Goal: Task Accomplishment & Management: Manage account settings

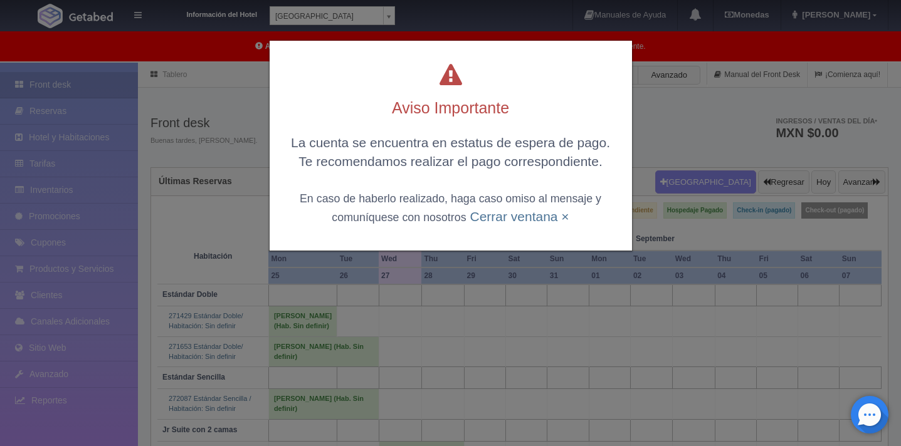
click at [658, 120] on div "Aviso Importante La cuenta se encuentra en estatus de espera de pago. Te recome…" at bounding box center [450, 223] width 901 height 446
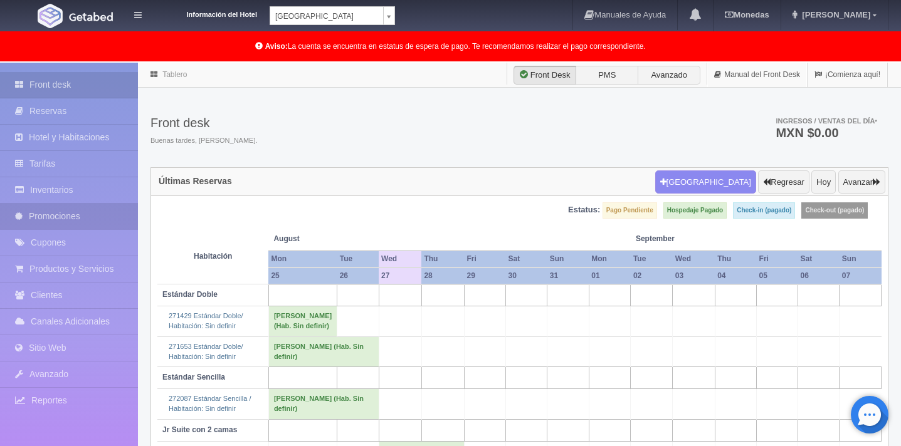
click at [77, 215] on link "Promociones" at bounding box center [69, 217] width 138 height 26
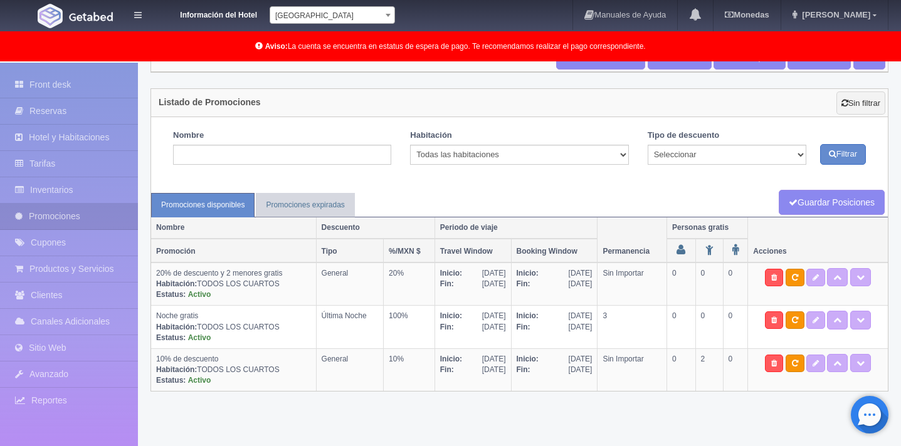
scroll to position [53, 0]
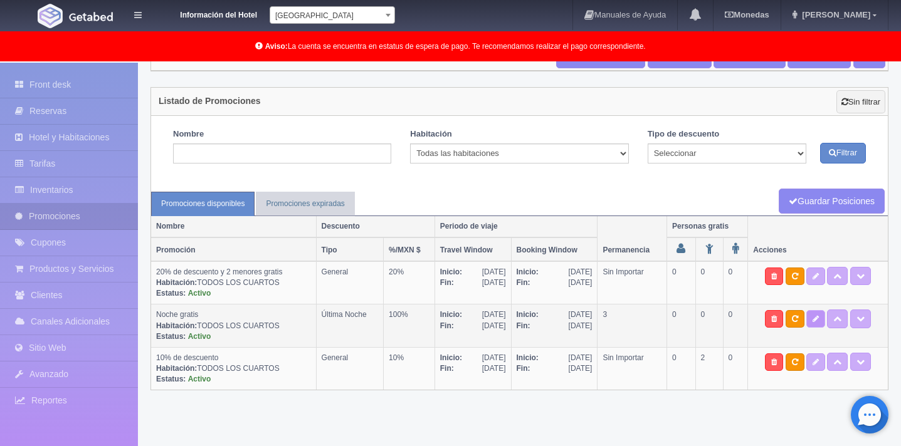
click at [817, 320] on icon at bounding box center [815, 319] width 6 height 8
type textarea "Estancia mínima 3 noches = paga 2 noches y la tercera es gratis. *Promoción NO …"
select select "Última Noche"
type input "01-07-2025"
type input "20-12-2025"
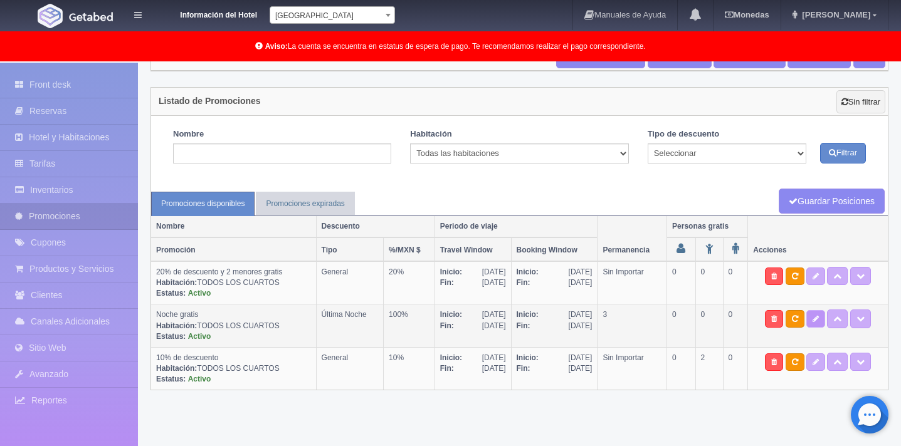
type input "01-07-2025"
type input "19-12-2025"
checkbox input "true"
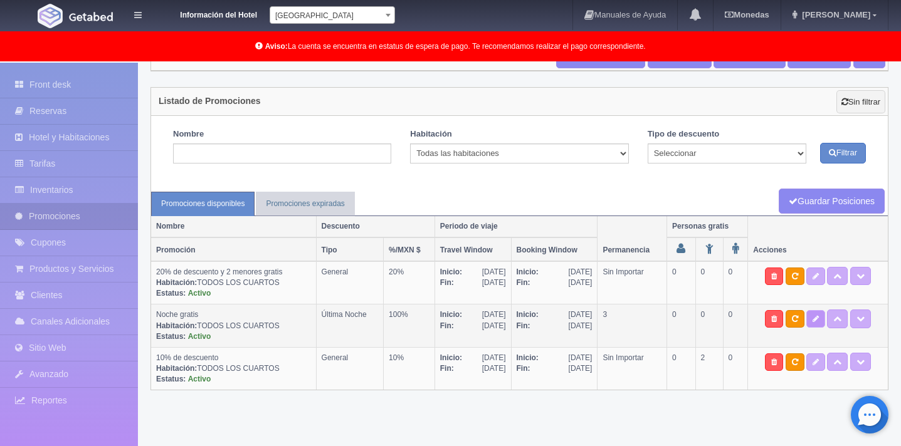
checkbox input "true"
select select "3"
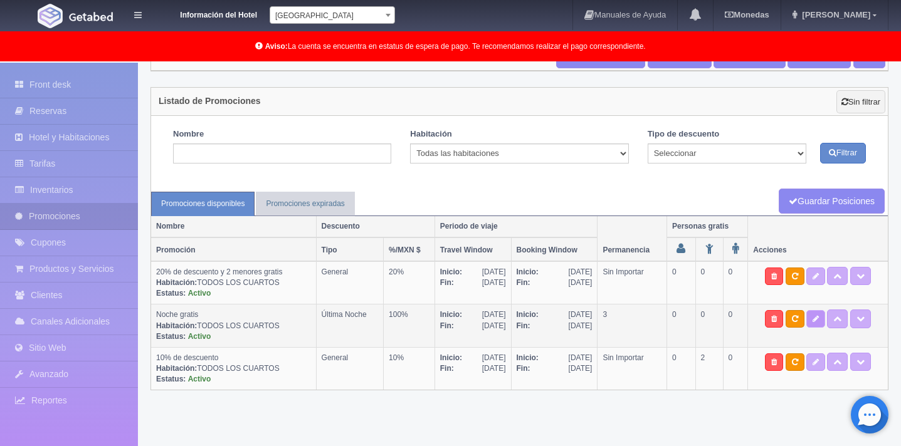
type input "100"
type input "0"
type input "20"
select select "Noche gratis"
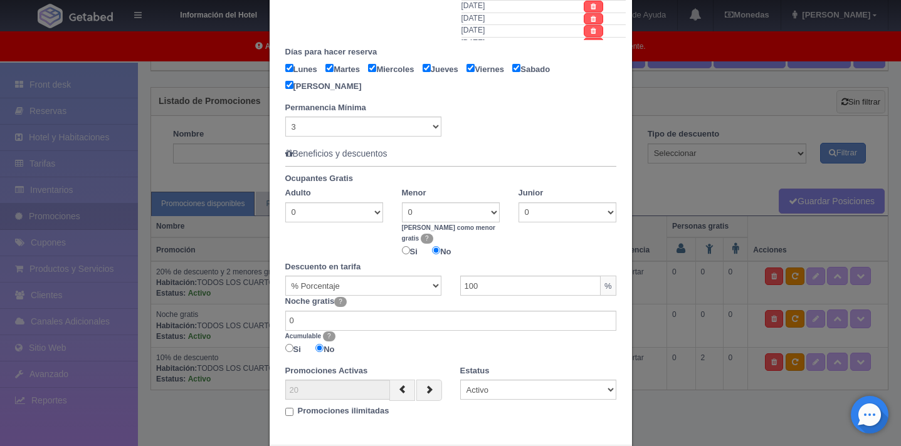
scroll to position [593, 0]
click at [342, 312] on input "0" at bounding box center [450, 322] width 331 height 20
type input "1"
click at [367, 342] on div "Si No" at bounding box center [450, 351] width 331 height 18
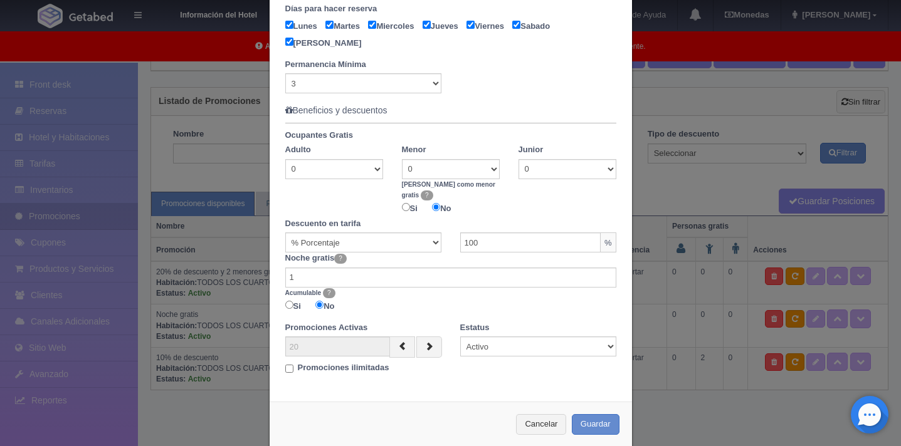
scroll to position [644, 0]
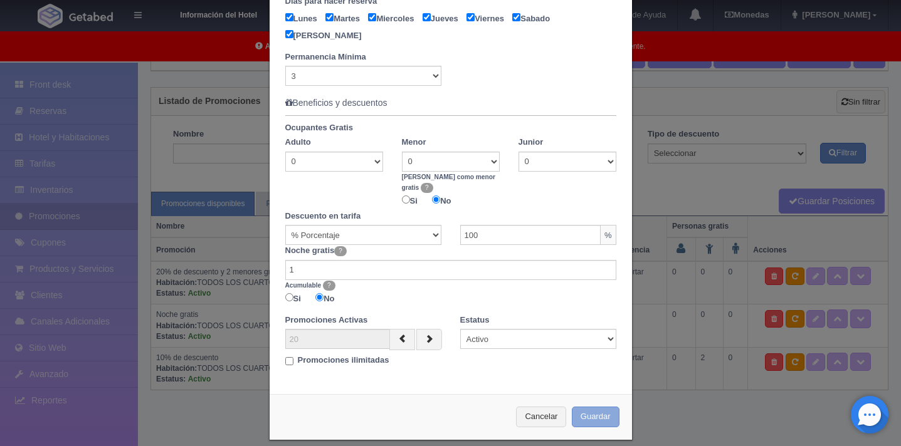
click at [601, 407] on button "Guardar" at bounding box center [596, 417] width 48 height 21
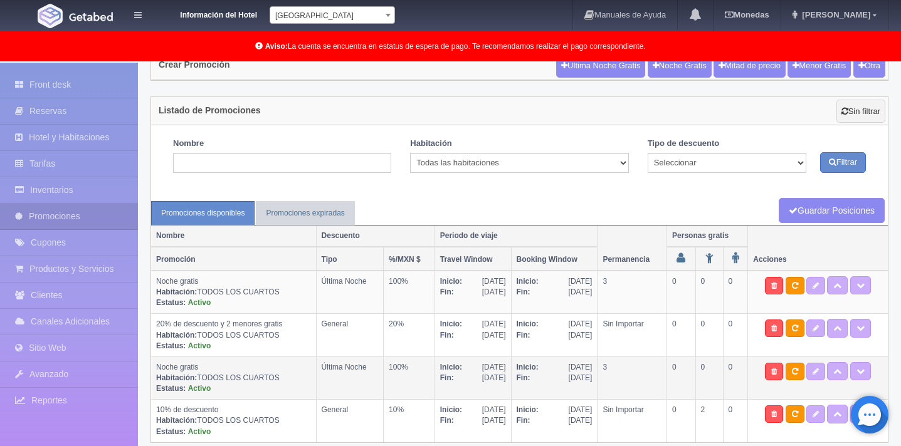
scroll to position [65, 0]
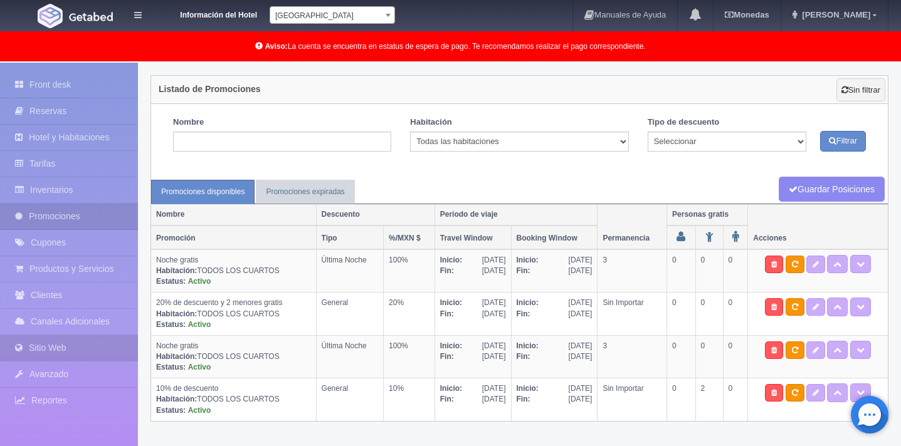
click at [78, 347] on link "Sitio Web" at bounding box center [69, 348] width 138 height 26
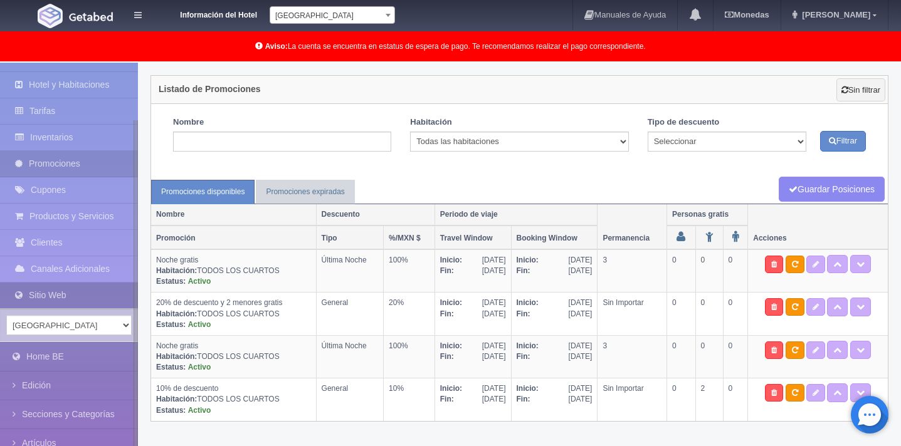
scroll to position [74, 0]
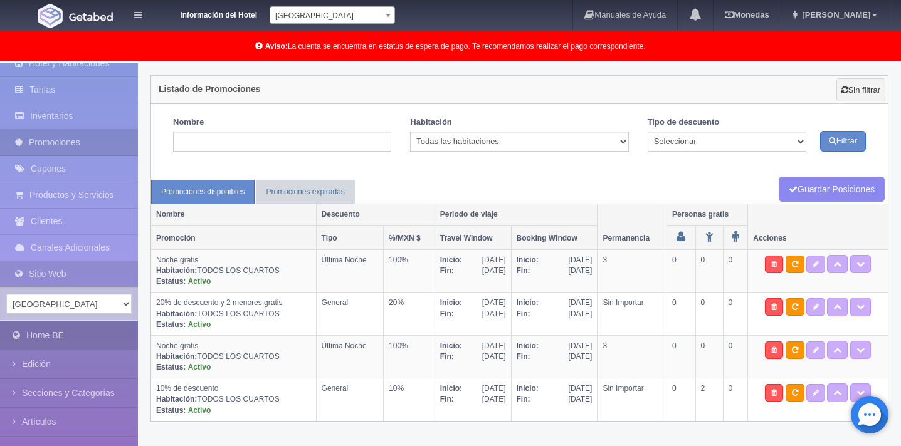
click at [78, 334] on link "Home BE" at bounding box center [69, 336] width 138 height 28
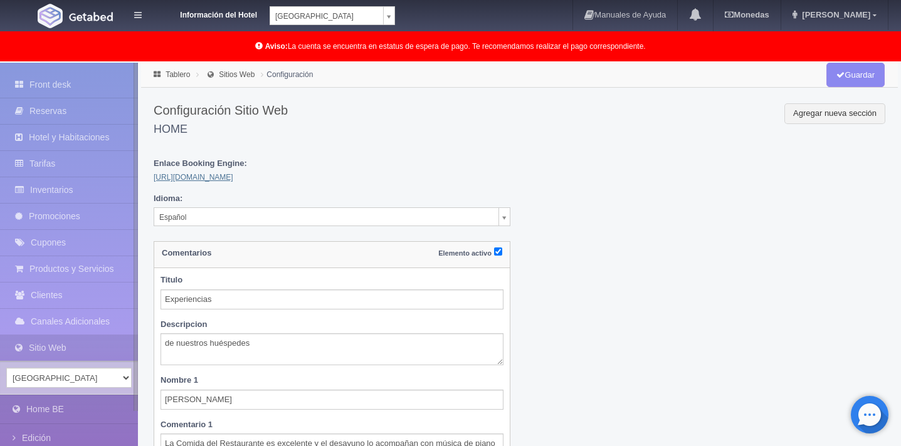
click at [206, 179] on link "https://plazacampeche.hpaq.me/" at bounding box center [194, 177] width 80 height 9
click at [63, 218] on link "Promociones" at bounding box center [69, 217] width 138 height 26
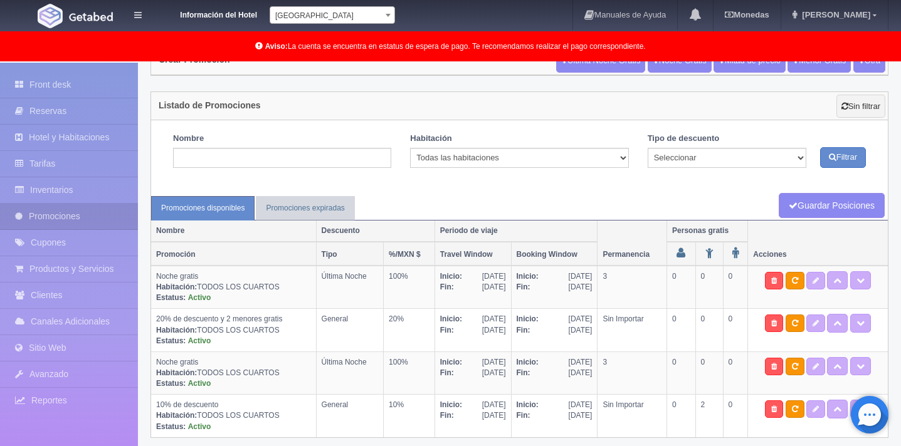
scroll to position [55, 0]
